Goal: Task Accomplishment & Management: Manage account settings

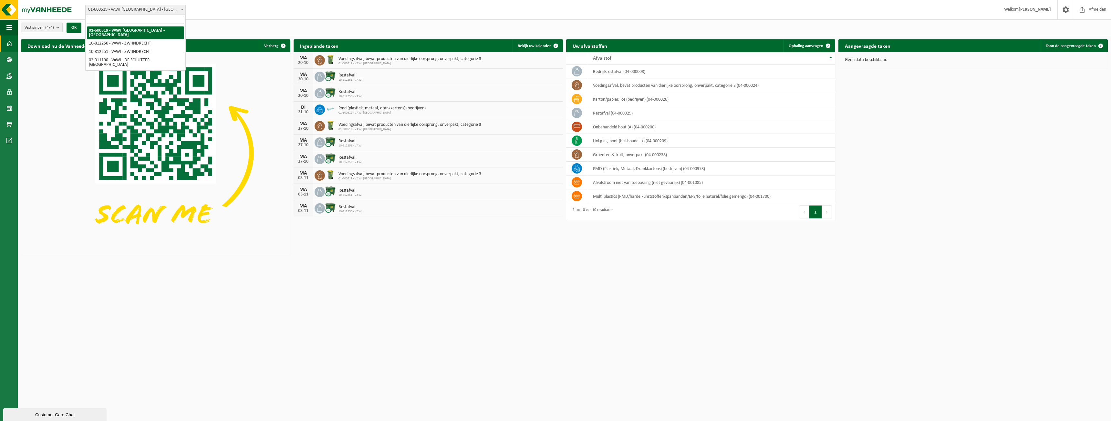
click at [183, 9] on b at bounding box center [182, 10] width 3 height 2
select select "36888"
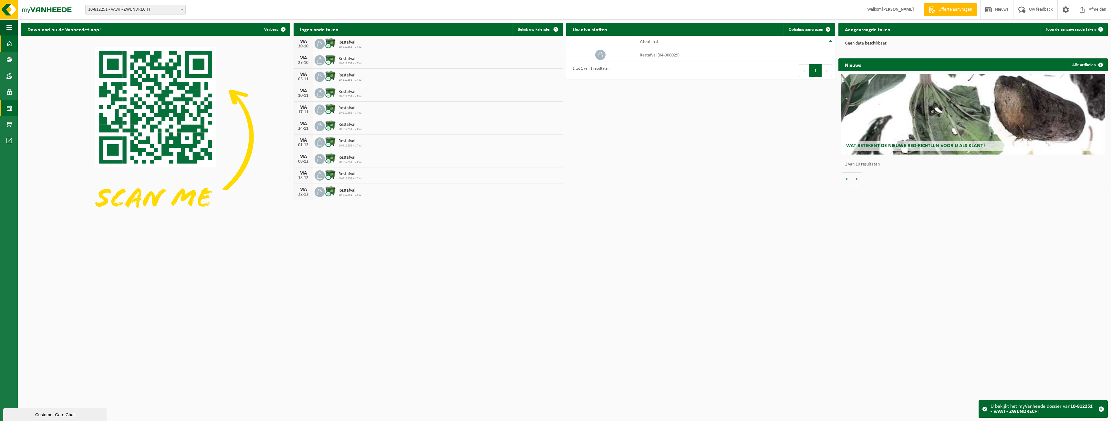
click at [10, 109] on span at bounding box center [9, 108] width 6 height 16
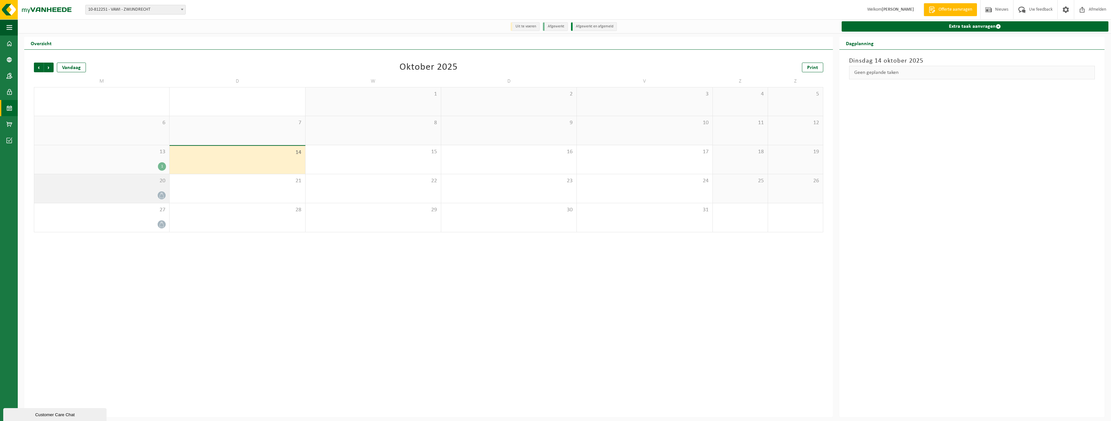
click at [141, 190] on div "20" at bounding box center [101, 188] width 135 height 29
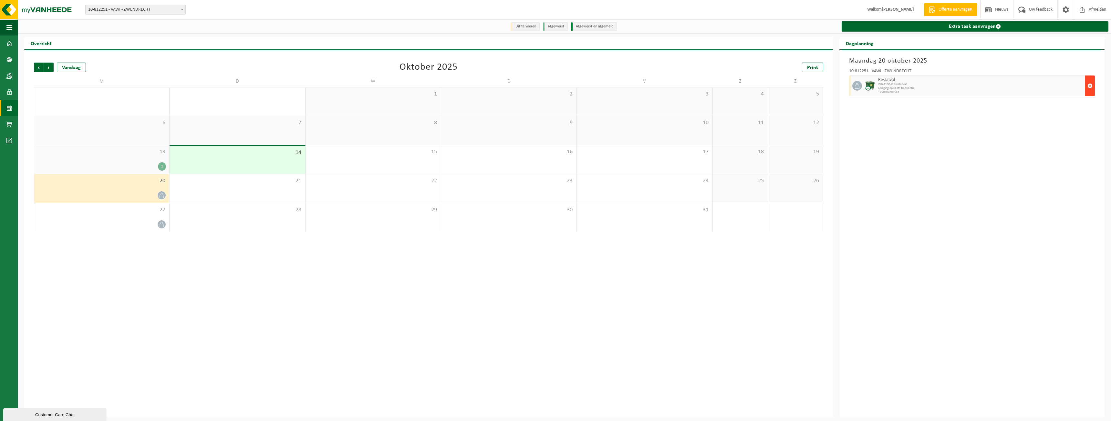
click at [1090, 85] on span "button" at bounding box center [1089, 85] width 5 height 13
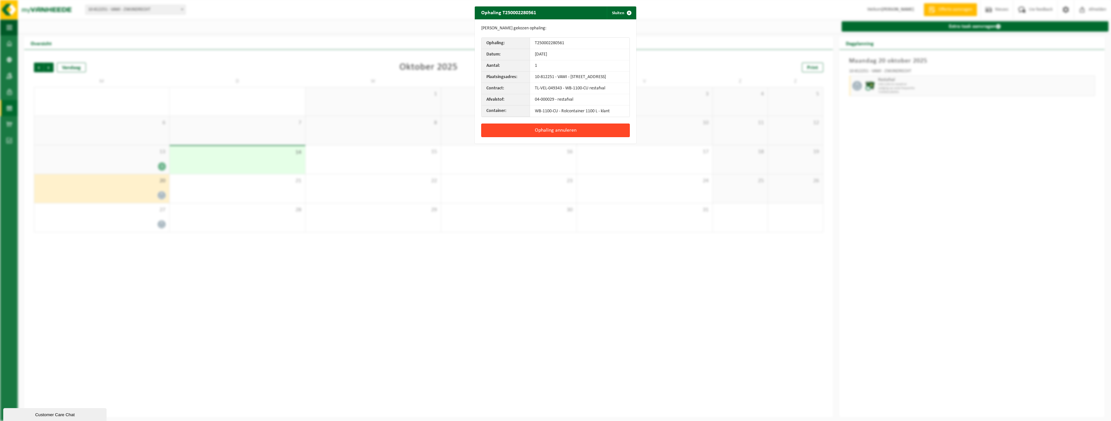
click at [562, 134] on button "Ophaling annuleren" at bounding box center [555, 131] width 149 height 14
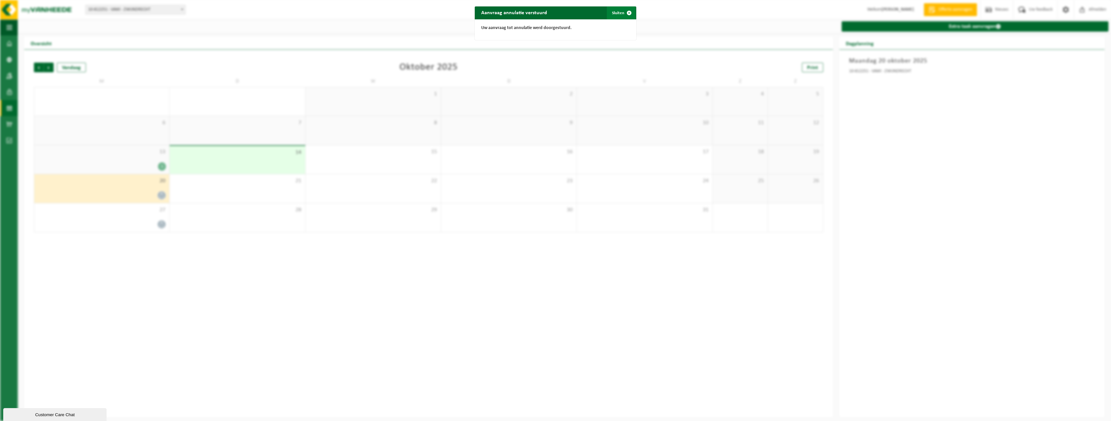
click at [626, 12] on span "button" at bounding box center [629, 12] width 13 height 13
click at [1085, 11] on span at bounding box center [1082, 9] width 10 height 19
